Goal: Check status: Check status

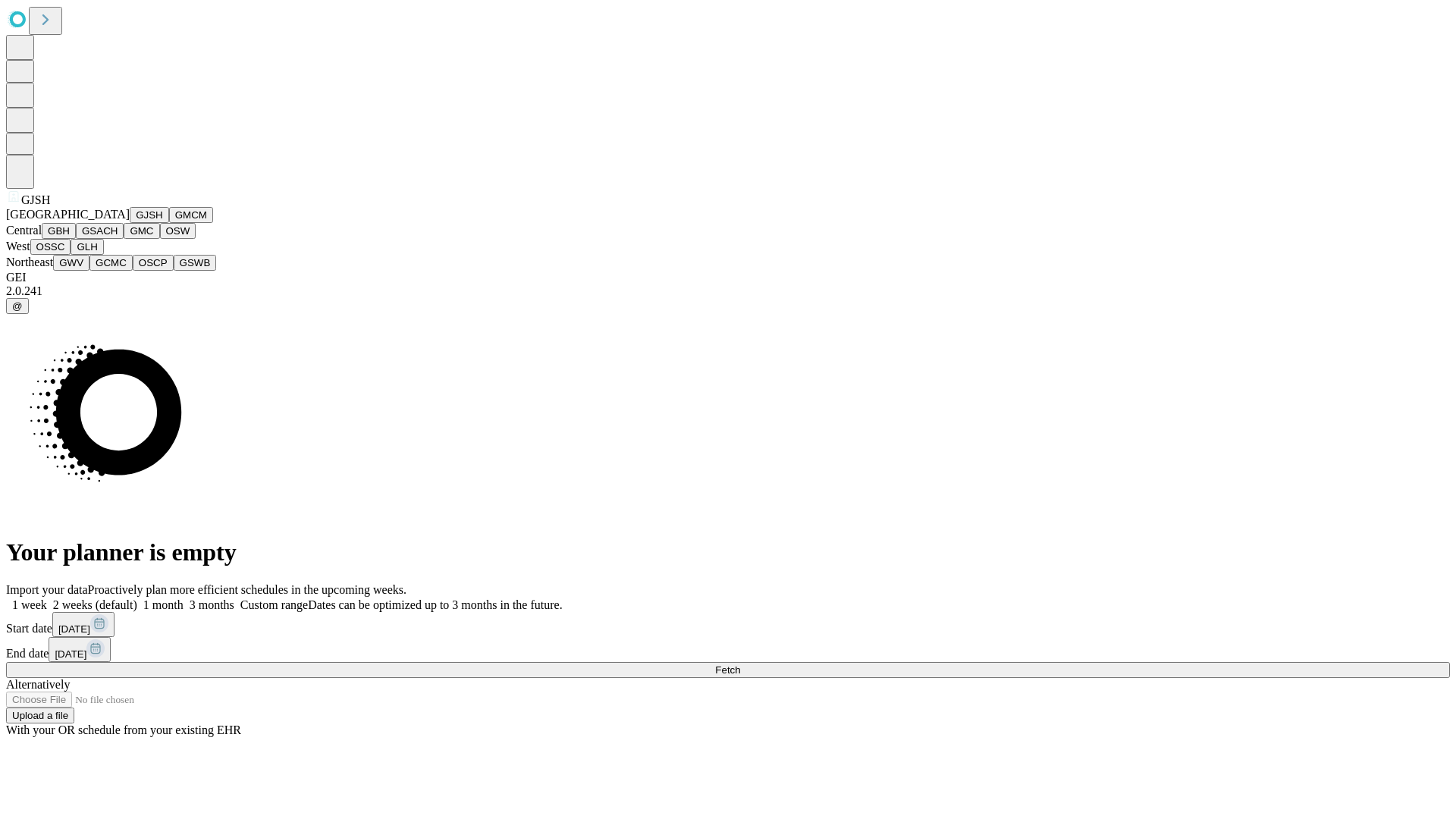
click at [130, 223] on button "GJSH" at bounding box center [149, 215] width 40 height 16
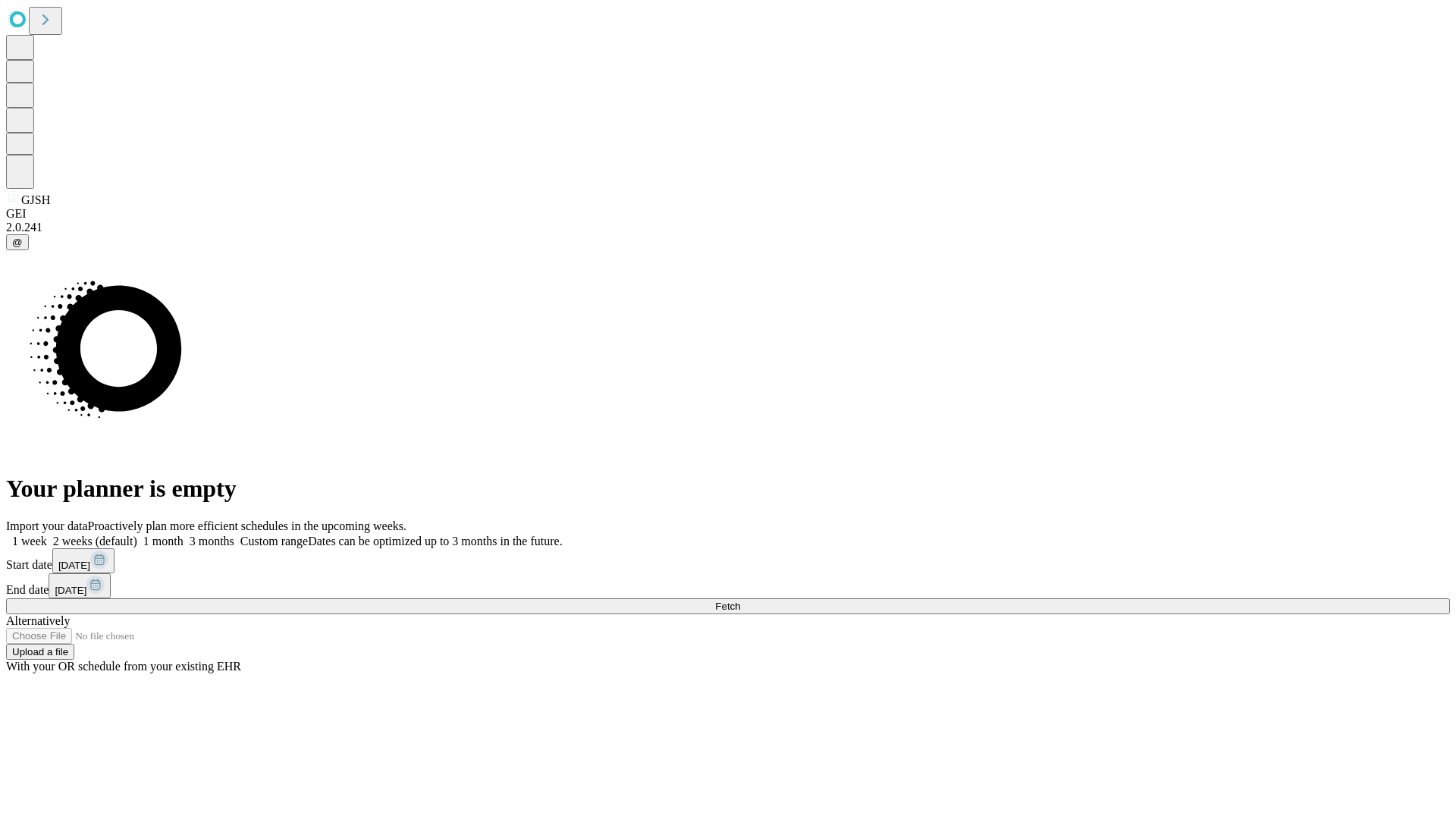
click at [183, 534] on label "1 month" at bounding box center [160, 540] width 46 height 13
click at [740, 601] on span "Fetch" at bounding box center [727, 606] width 25 height 11
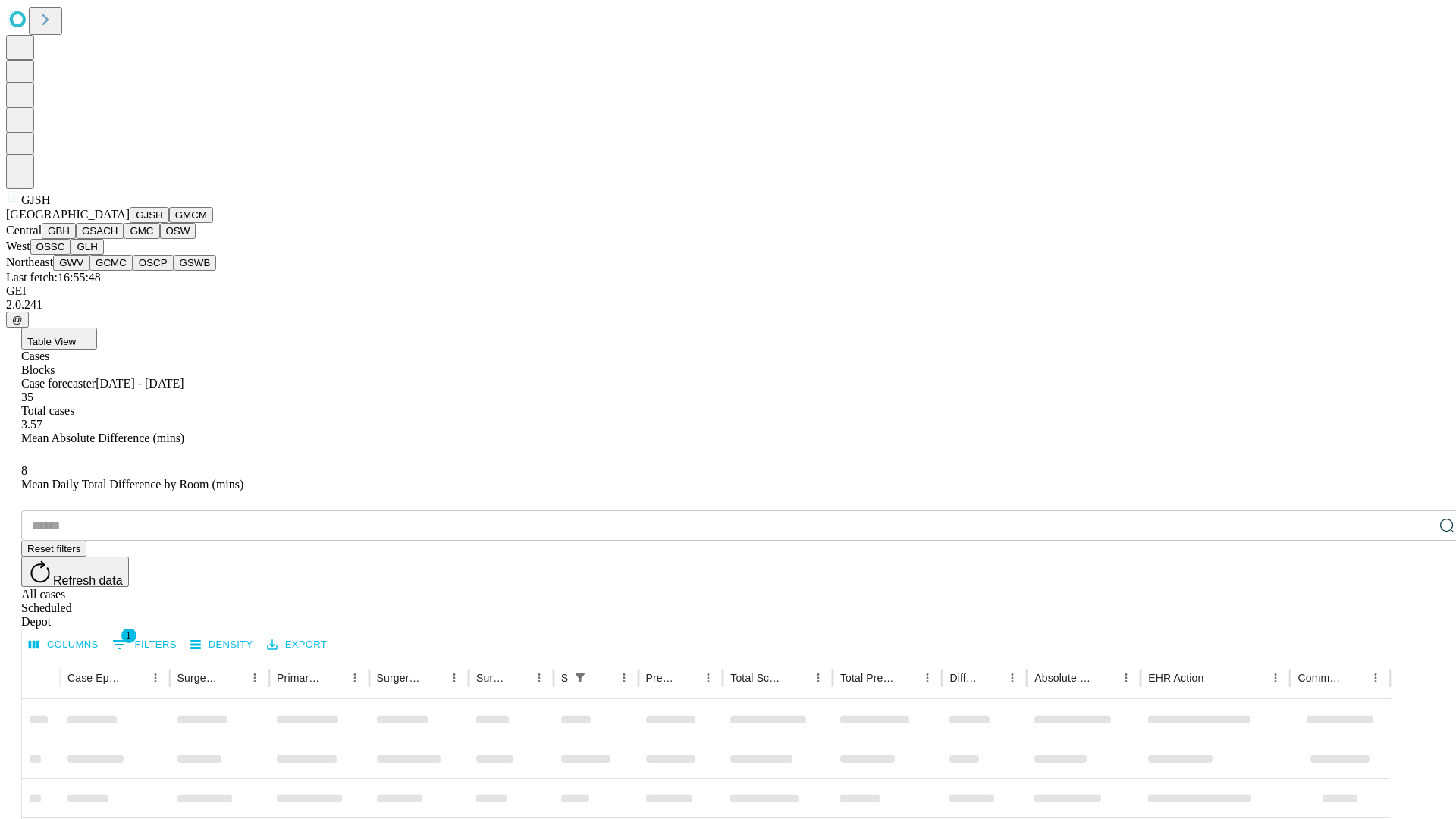
click at [169, 223] on button "GMCM" at bounding box center [191, 215] width 44 height 16
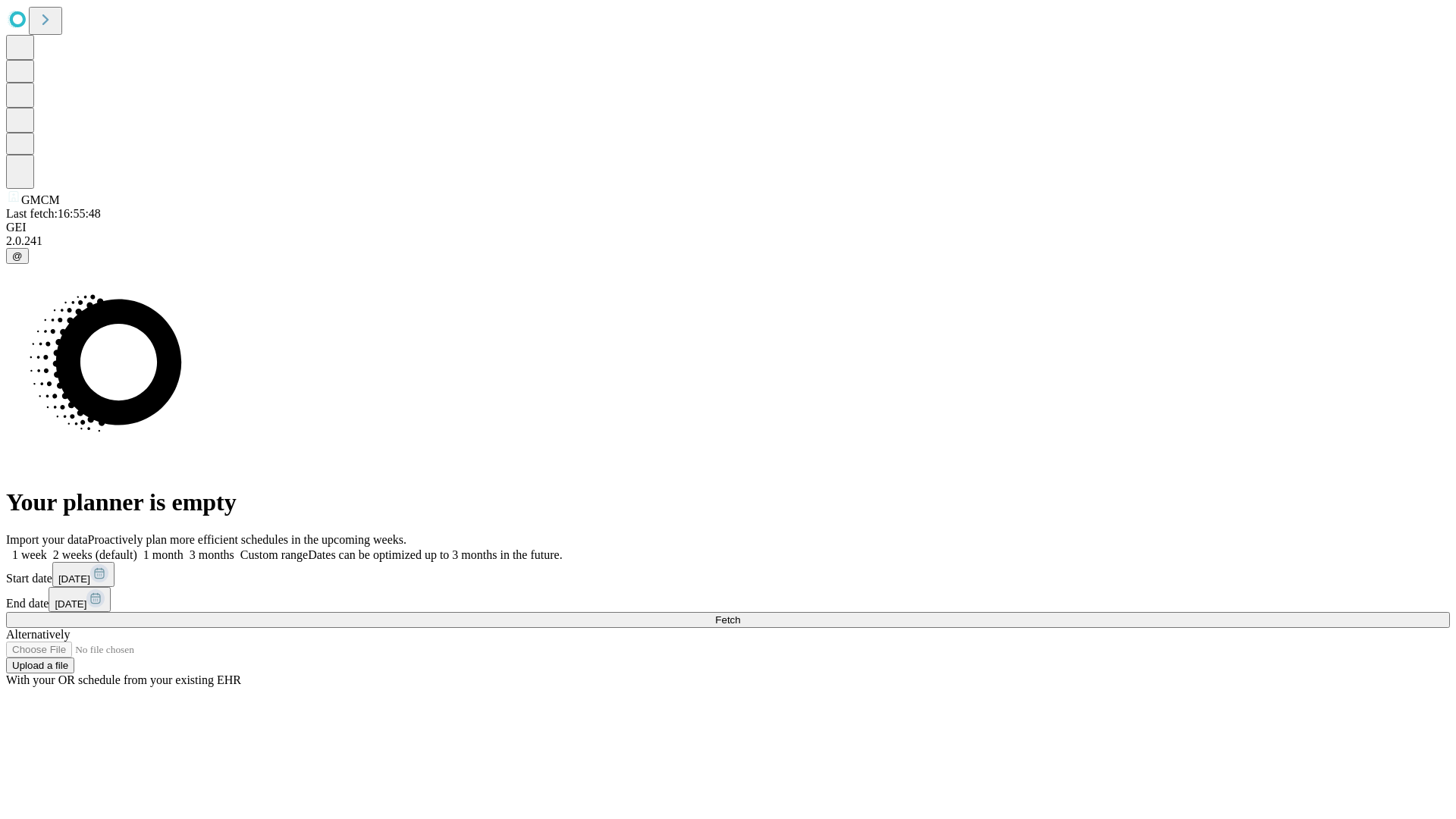
click at [183, 548] on label "1 month" at bounding box center [160, 555] width 46 height 13
click at [740, 614] on span "Fetch" at bounding box center [727, 619] width 25 height 11
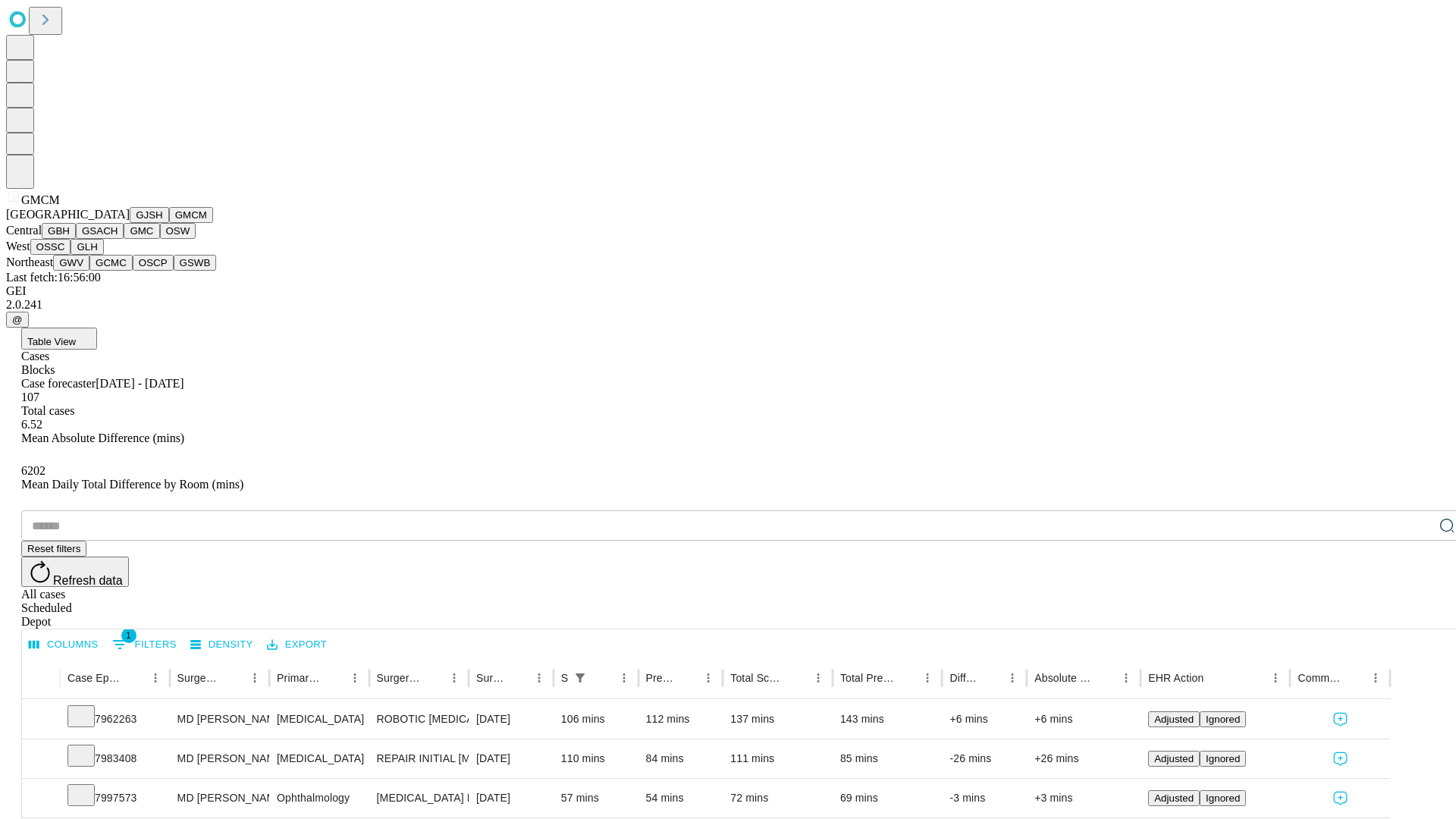
click at [76, 239] on button "GBH" at bounding box center [58, 231] width 34 height 16
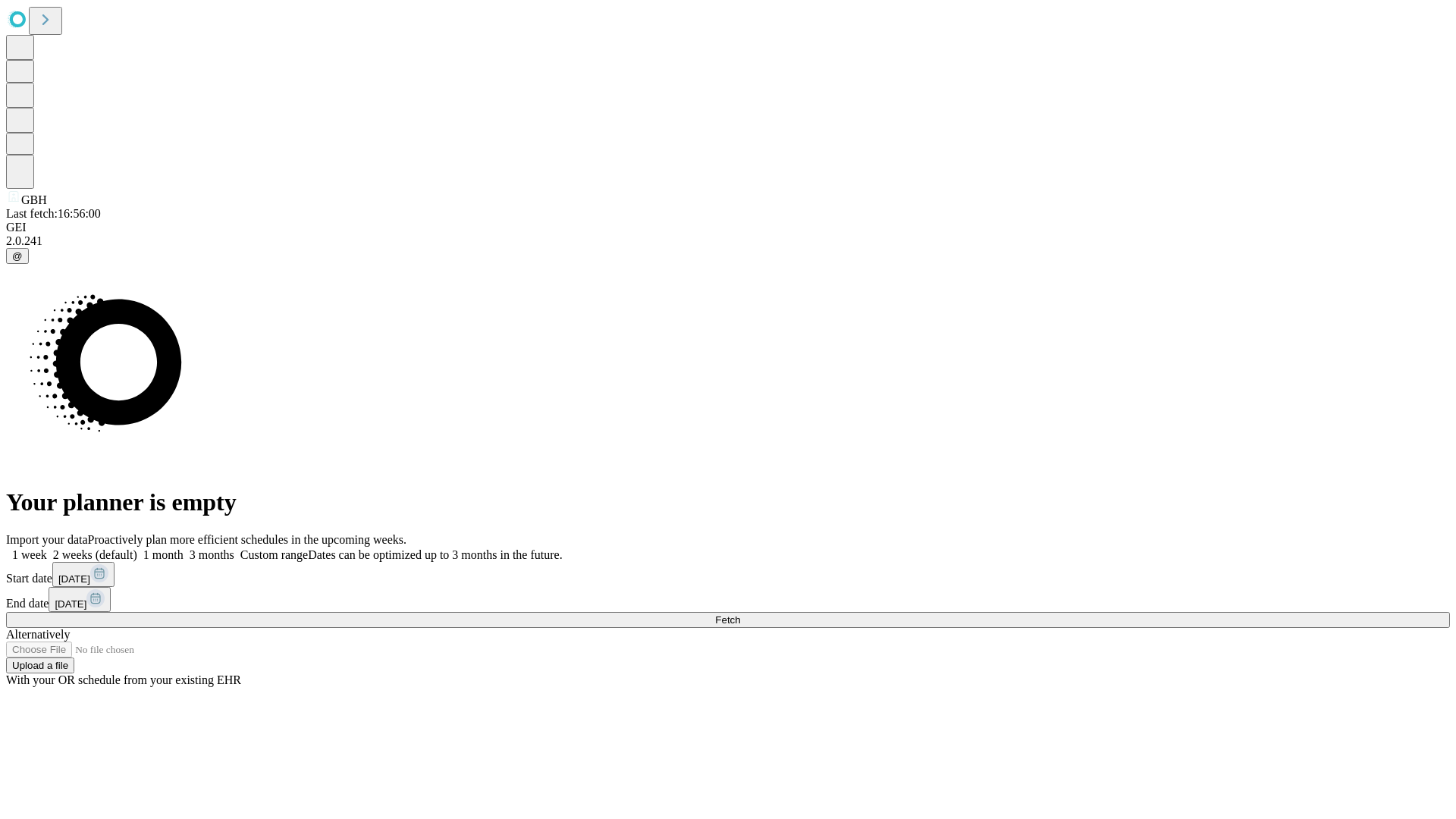
click at [183, 548] on label "1 month" at bounding box center [160, 555] width 46 height 13
click at [740, 614] on span "Fetch" at bounding box center [727, 619] width 25 height 11
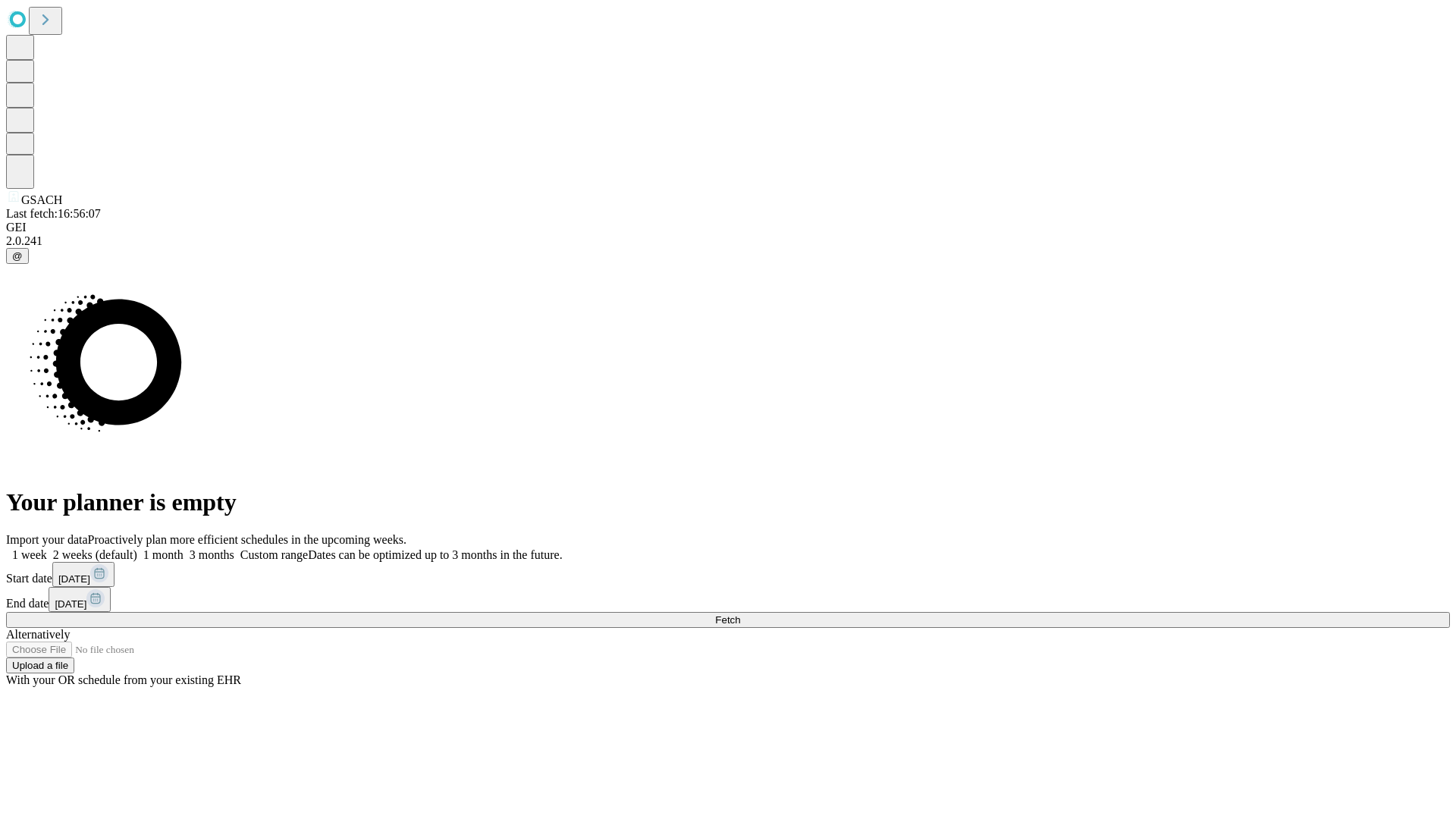
click at [183, 548] on label "1 month" at bounding box center [160, 555] width 46 height 13
click at [740, 614] on span "Fetch" at bounding box center [727, 619] width 25 height 11
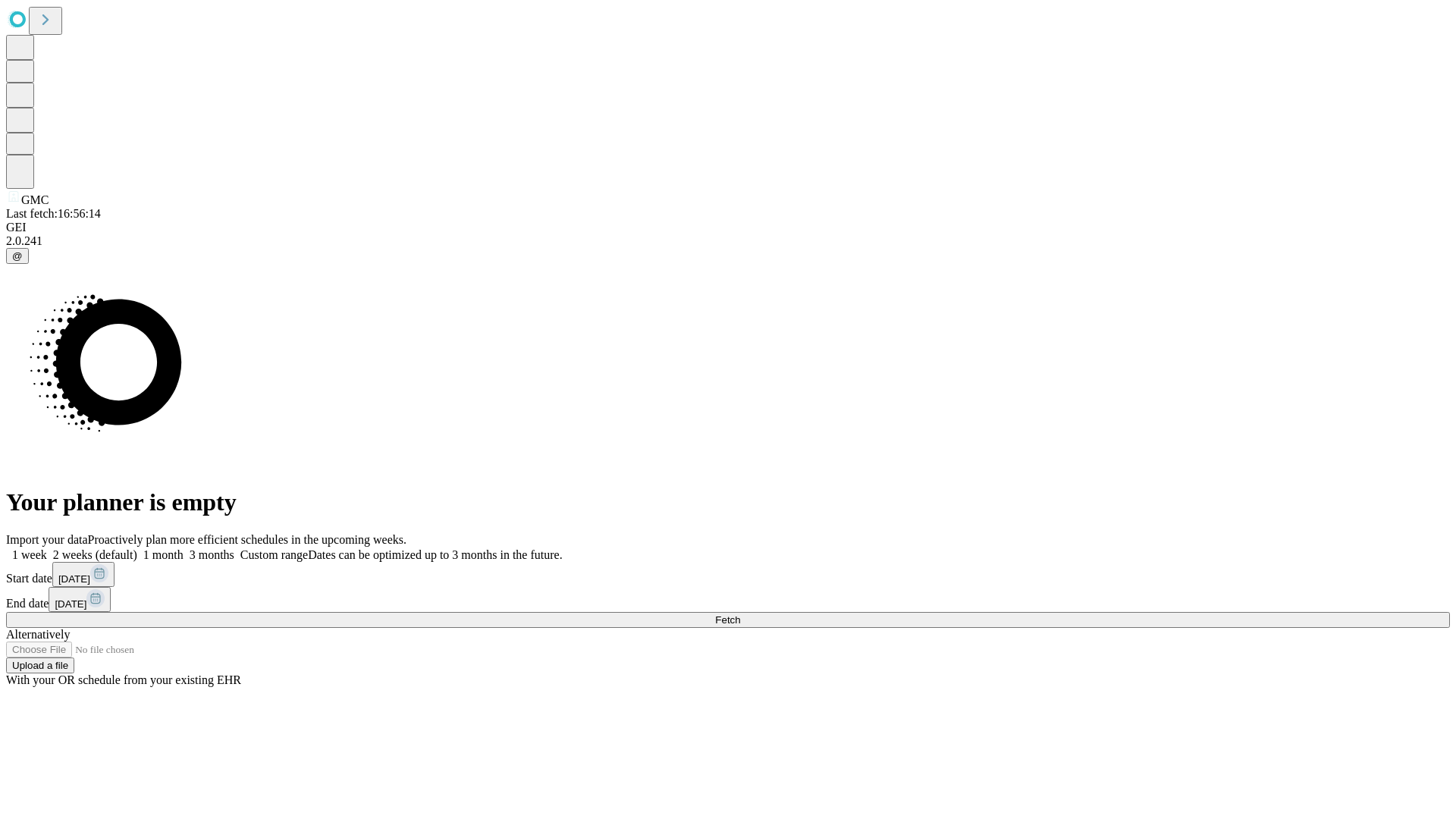
click at [183, 548] on label "1 month" at bounding box center [160, 555] width 46 height 13
click at [740, 614] on span "Fetch" at bounding box center [727, 619] width 25 height 11
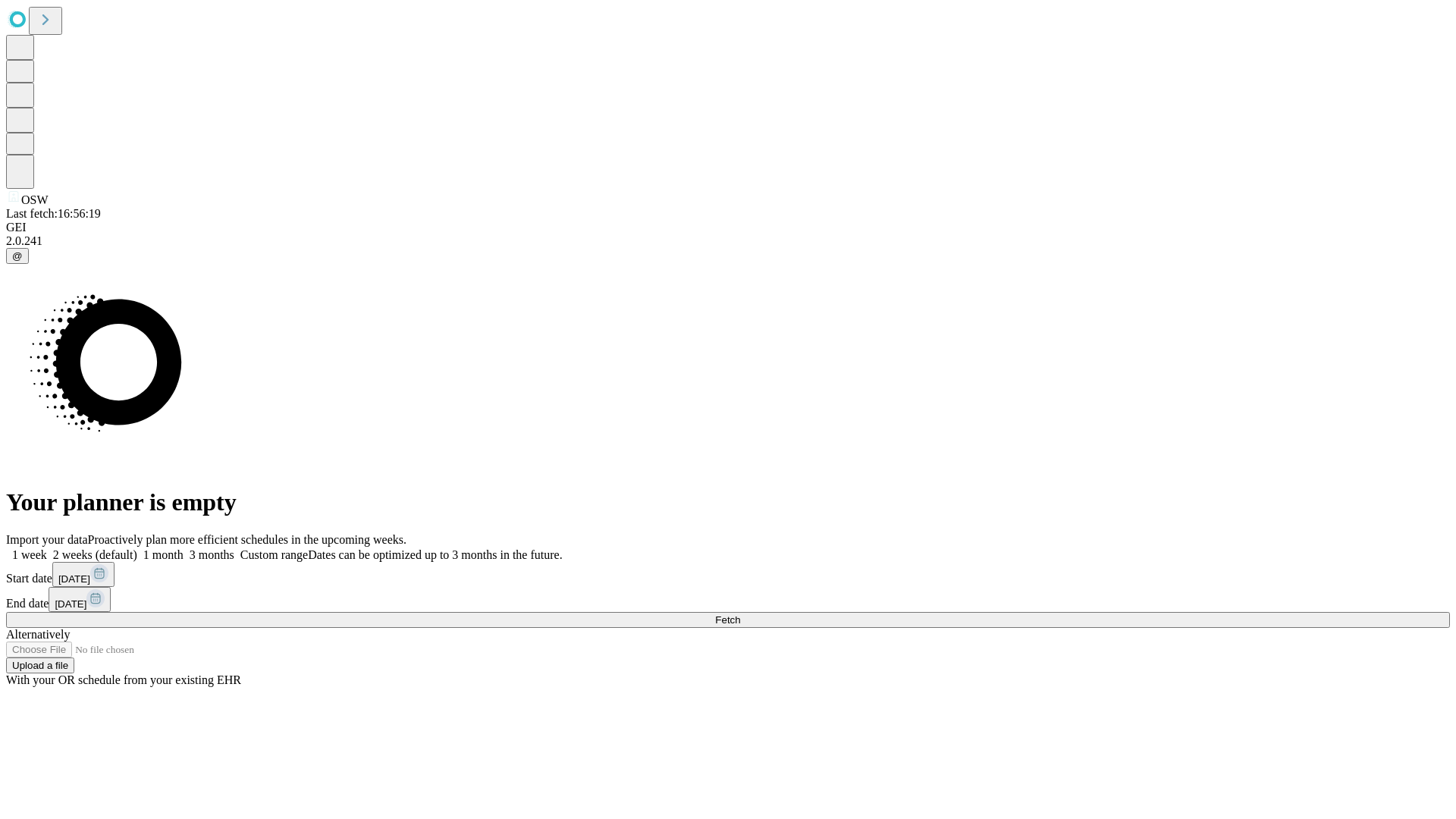
click at [183, 548] on label "1 month" at bounding box center [160, 555] width 46 height 13
click at [740, 614] on span "Fetch" at bounding box center [727, 619] width 25 height 11
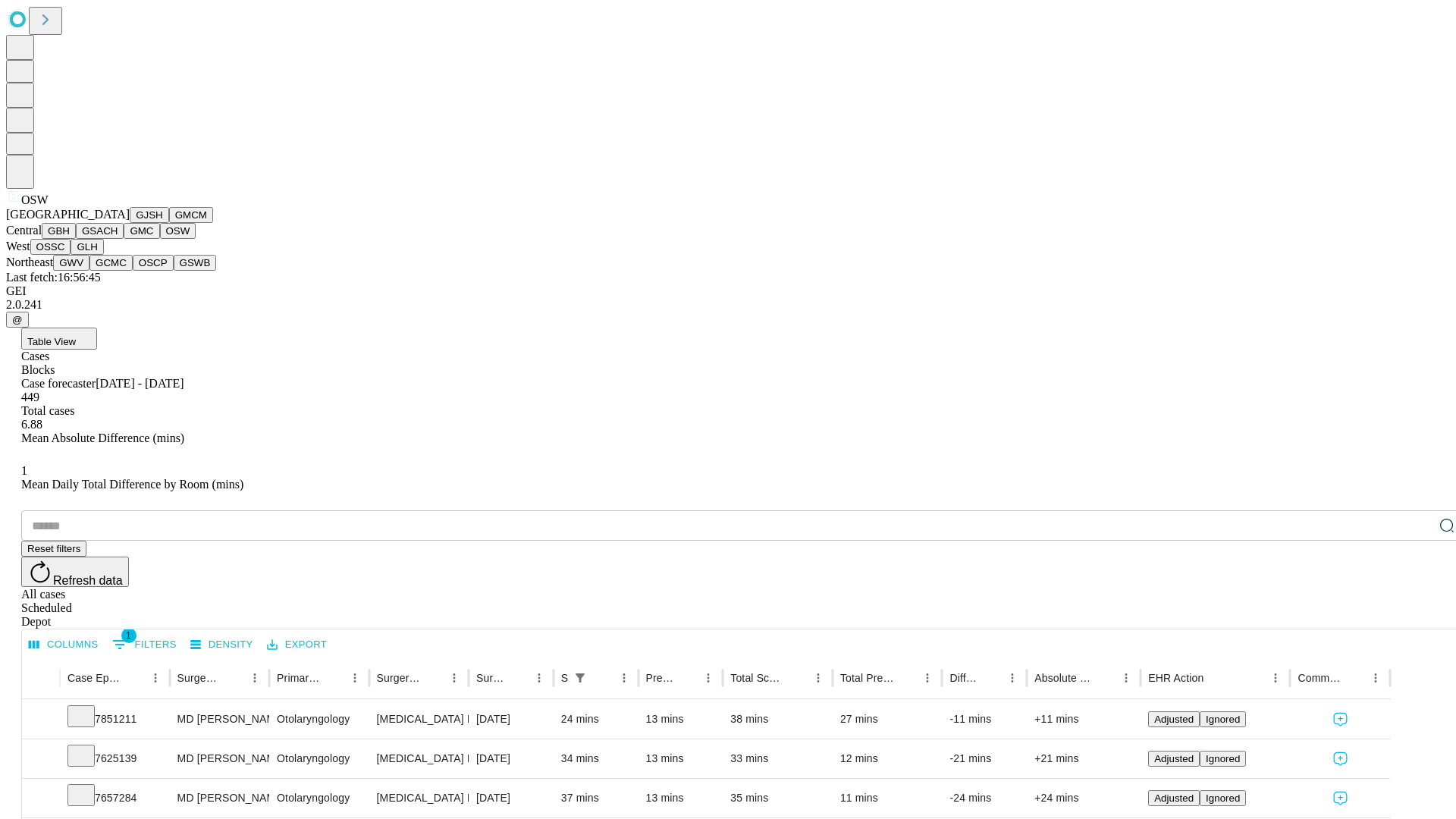
click at [72, 255] on button "OSSC" at bounding box center [50, 247] width 41 height 16
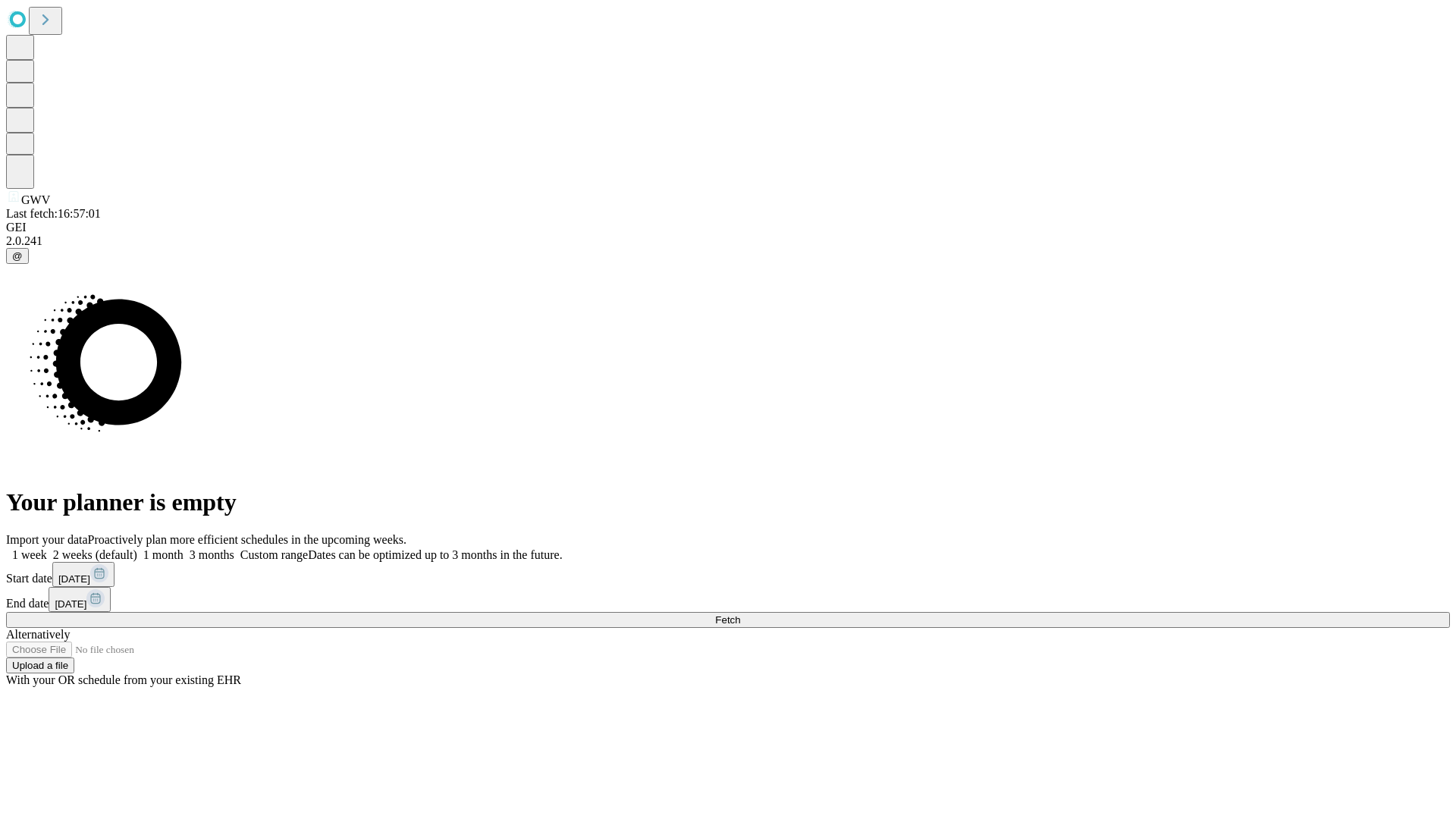
click at [740, 614] on span "Fetch" at bounding box center [727, 619] width 25 height 11
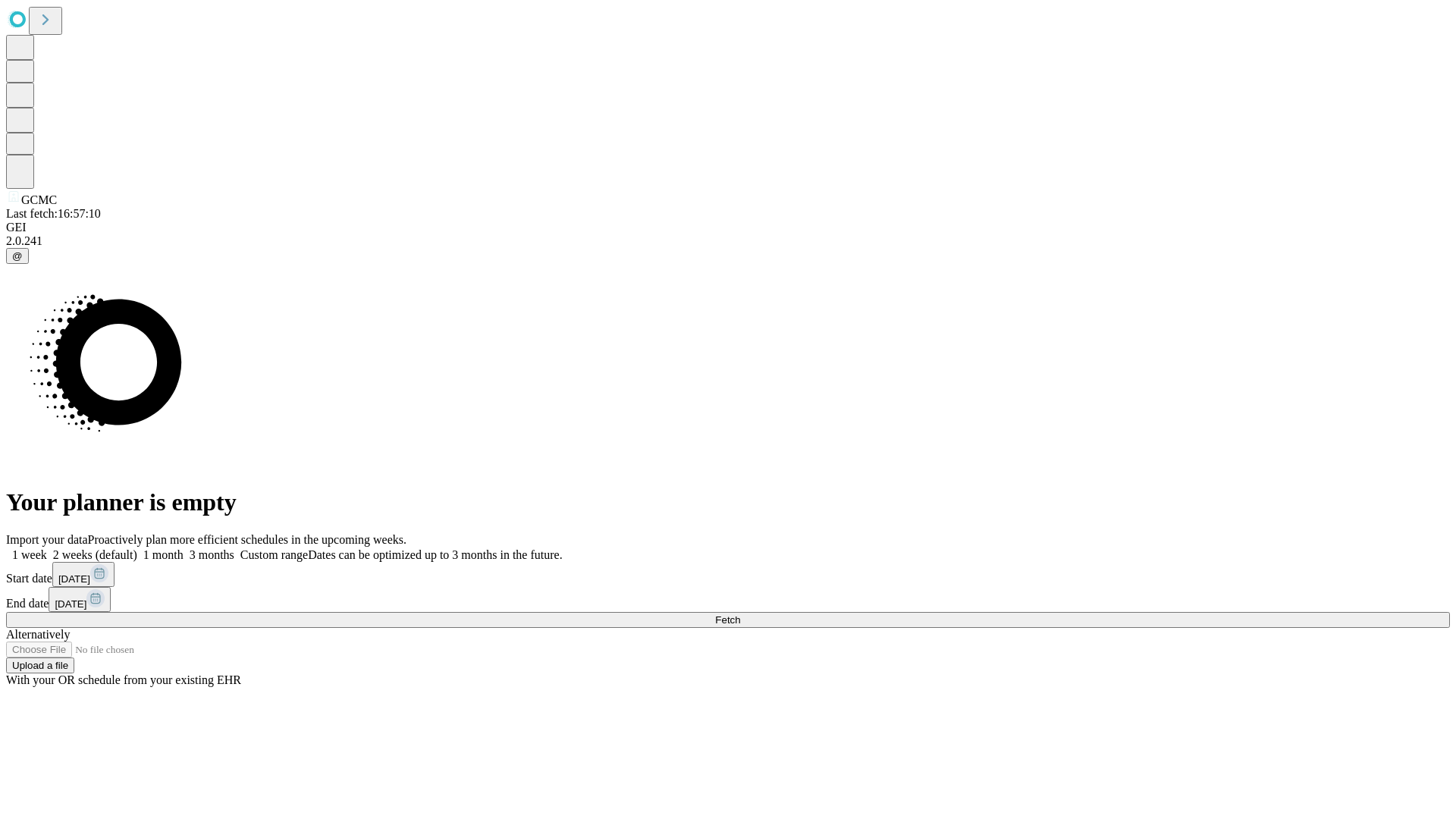
click at [183, 548] on label "1 month" at bounding box center [160, 555] width 46 height 13
click at [740, 614] on span "Fetch" at bounding box center [727, 619] width 25 height 11
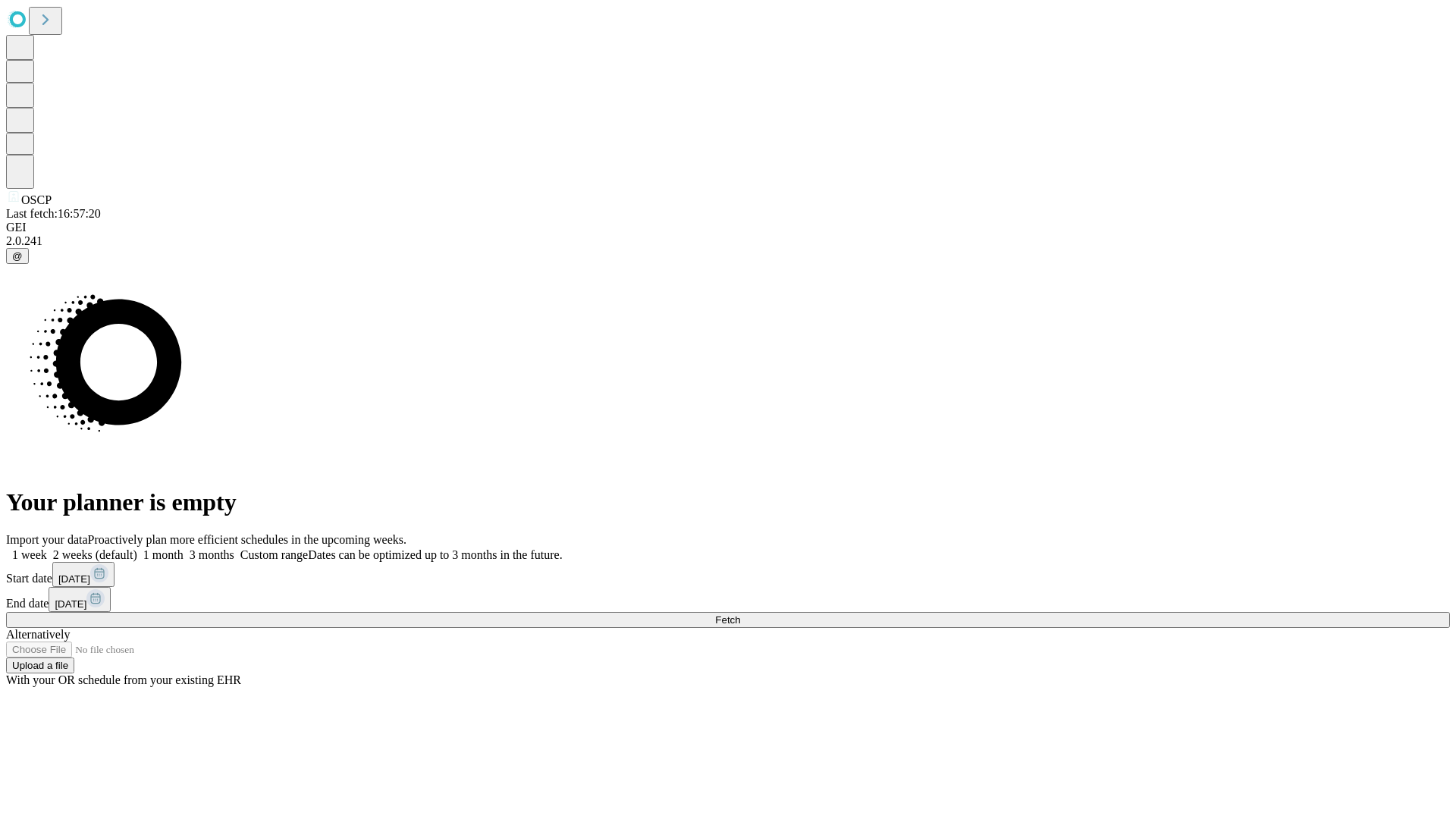
click at [183, 548] on label "1 month" at bounding box center [160, 555] width 46 height 13
click at [740, 614] on span "Fetch" at bounding box center [727, 619] width 25 height 11
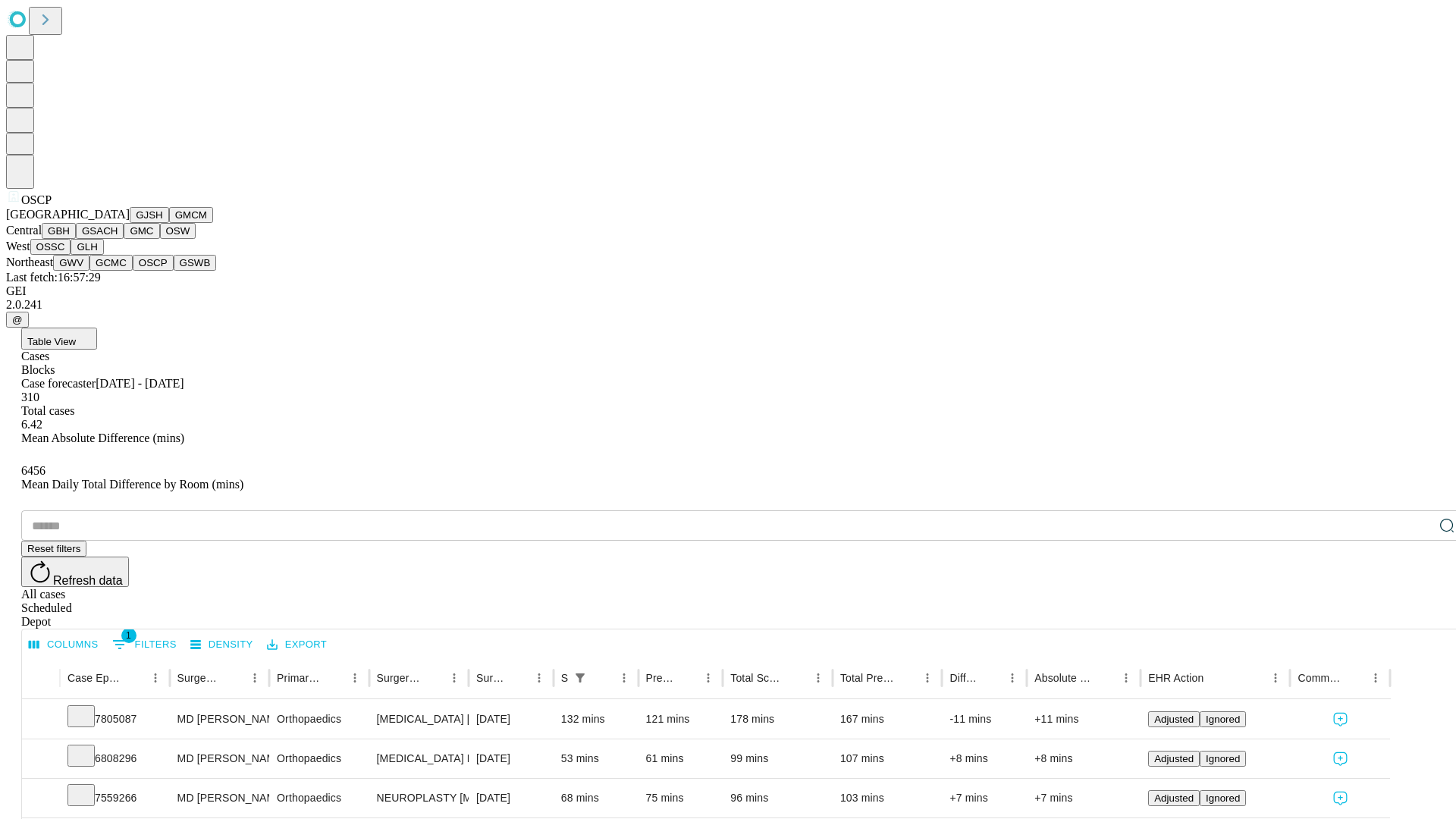
click at [173, 271] on button "GSWB" at bounding box center [195, 263] width 43 height 16
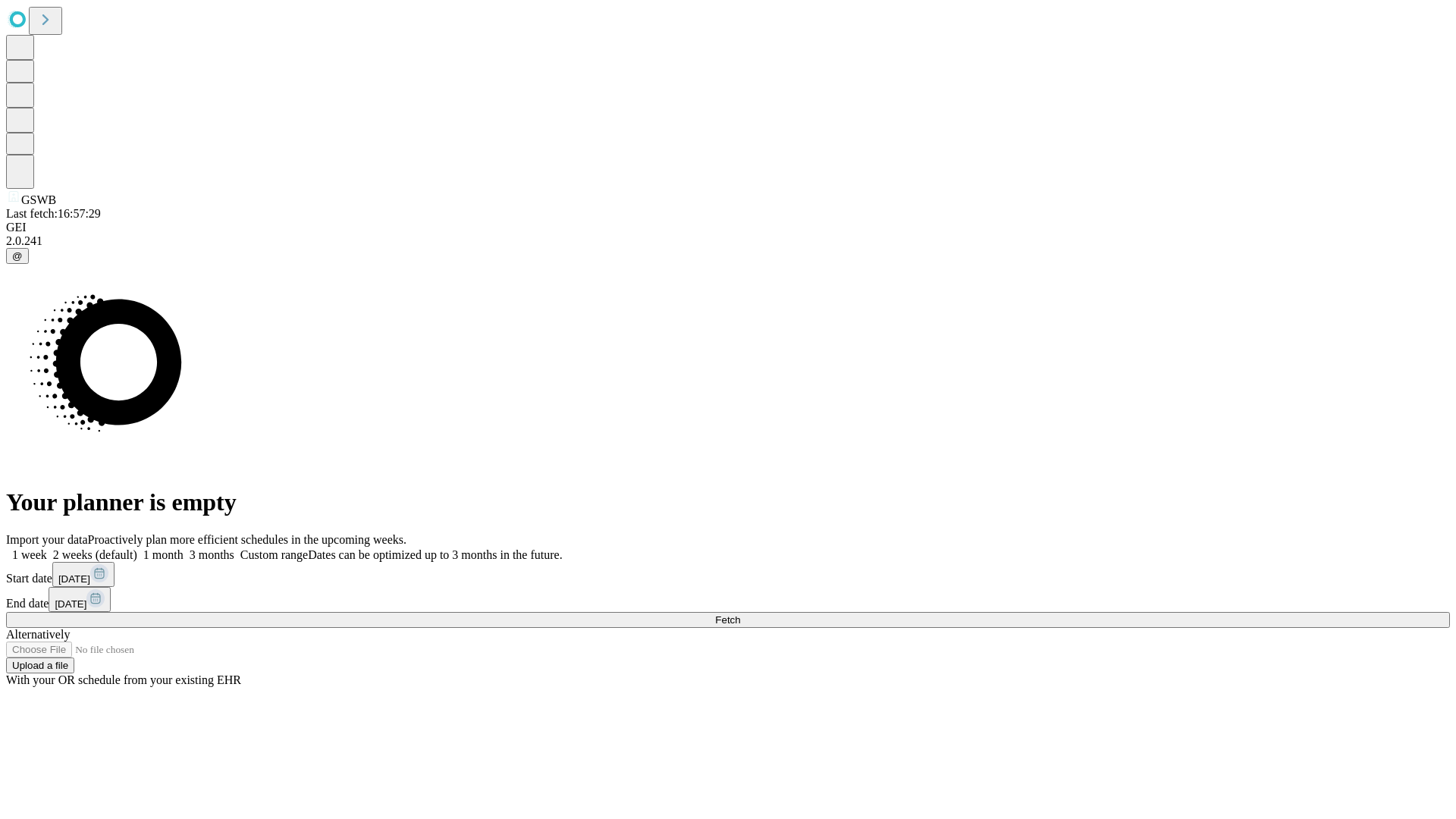
click at [183, 548] on label "1 month" at bounding box center [160, 555] width 46 height 13
click at [740, 614] on span "Fetch" at bounding box center [727, 619] width 25 height 11
